Goal: Task Accomplishment & Management: Manage account settings

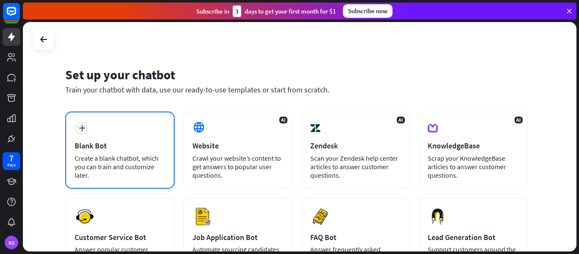
click at [99, 164] on div "Create a blank chatbot, which you can train and customize later." at bounding box center [120, 166] width 91 height 25
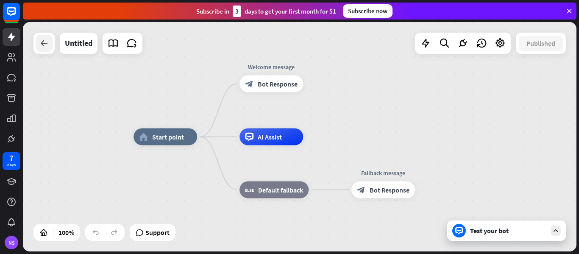
click at [44, 43] on icon at bounding box center [44, 43] width 10 height 10
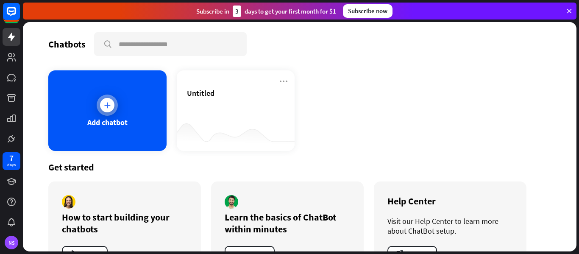
click at [92, 105] on div "Add chatbot" at bounding box center [107, 110] width 118 height 81
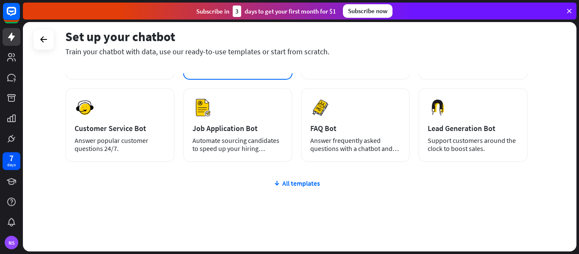
scroll to position [121, 0]
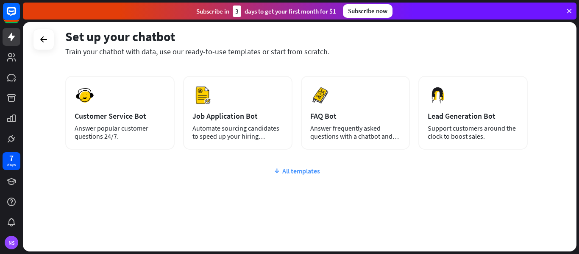
click at [297, 171] on div "All templates" at bounding box center [296, 171] width 462 height 8
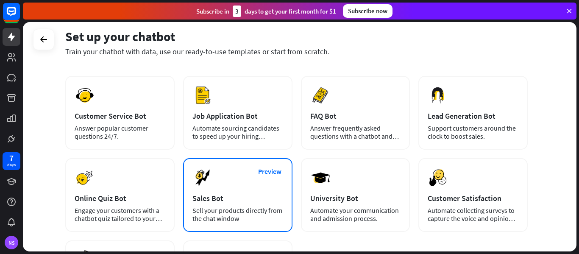
scroll to position [243, 0]
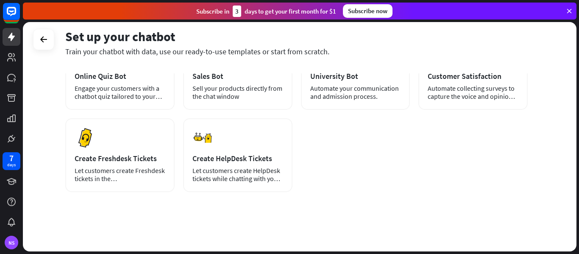
click at [566, 13] on icon at bounding box center [569, 11] width 8 height 8
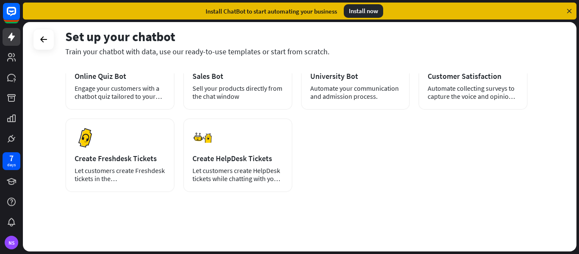
click at [569, 9] on icon at bounding box center [569, 11] width 8 height 8
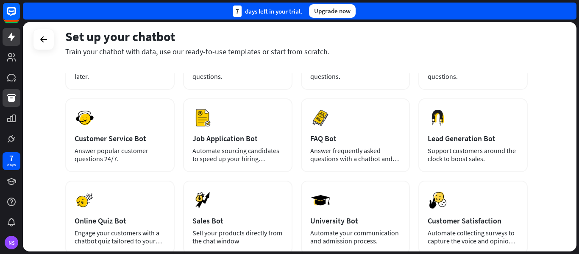
scroll to position [0, 0]
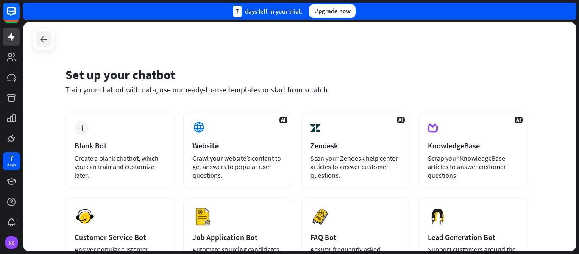
click at [45, 43] on icon at bounding box center [44, 39] width 10 height 10
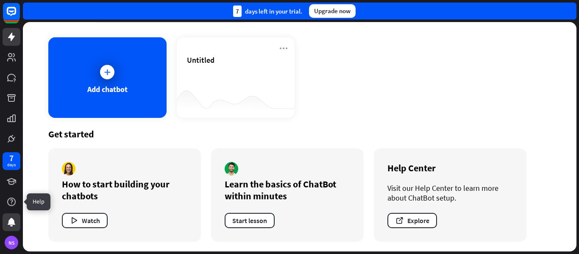
scroll to position [33, 0]
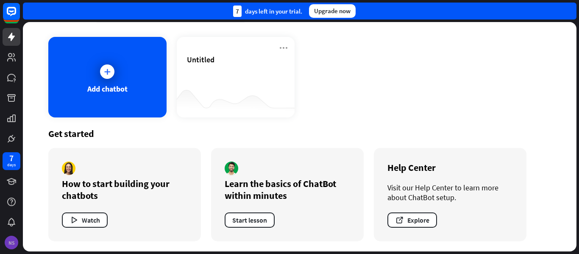
click at [8, 247] on div "NS" at bounding box center [12, 243] width 14 height 14
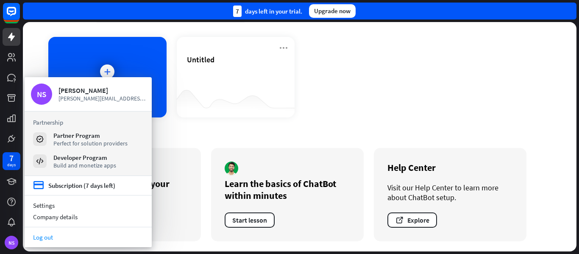
click at [44, 239] on link "Log out" at bounding box center [88, 236] width 127 height 11
